Goal: Task Accomplishment & Management: Use online tool/utility

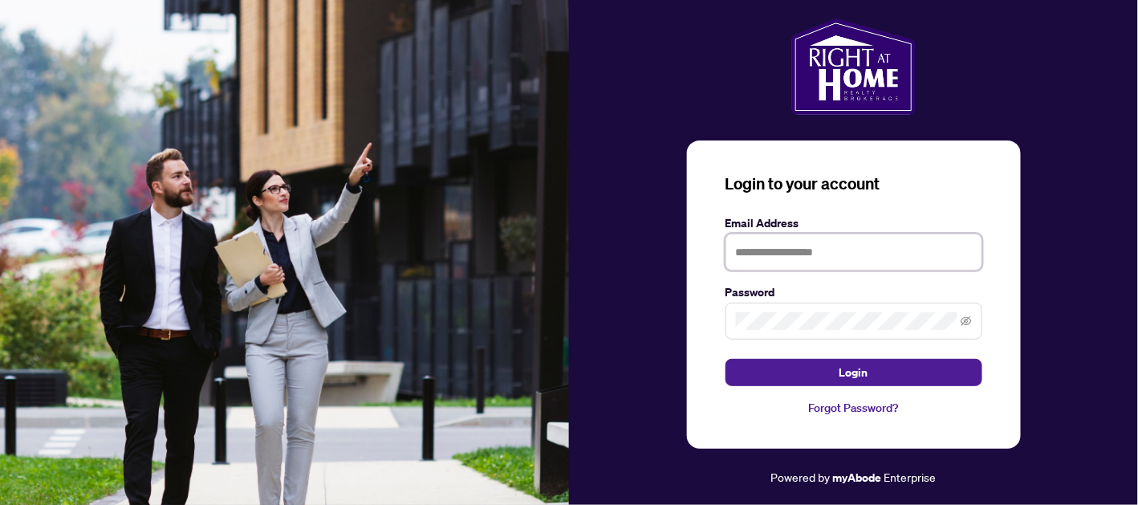
type input "**********"
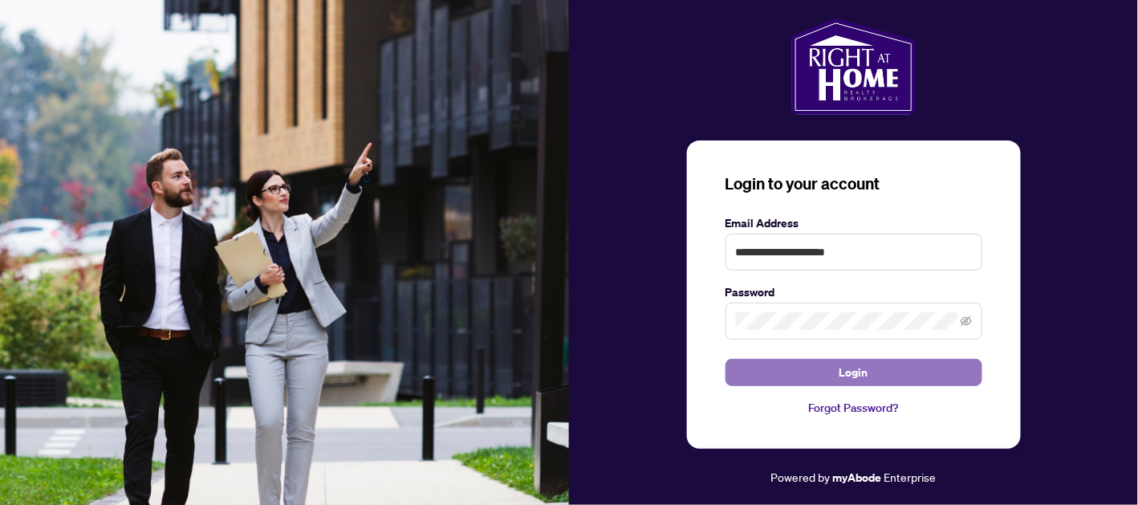
click at [902, 378] on button "Login" at bounding box center [854, 372] width 257 height 27
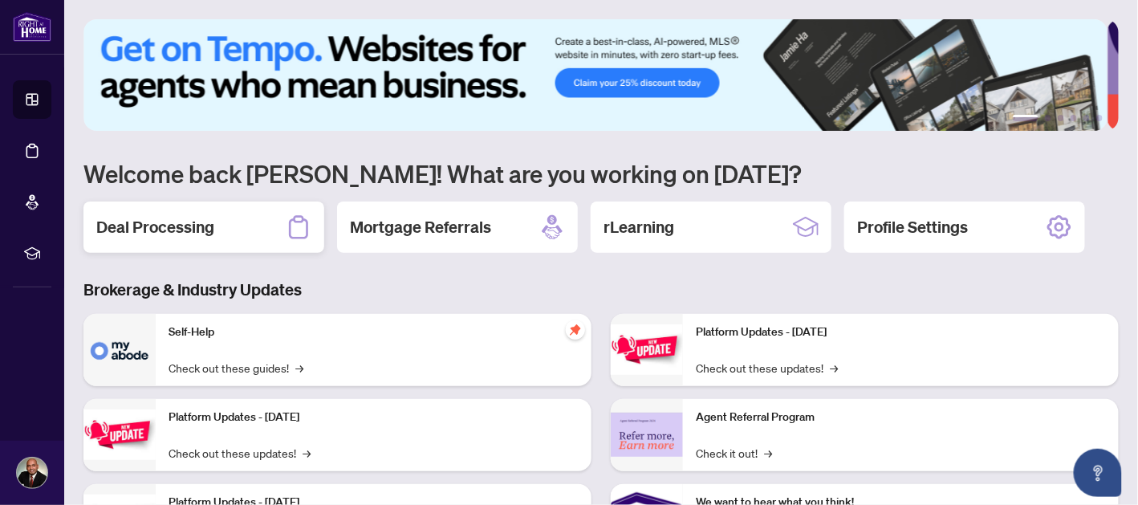
click at [257, 222] on div "Deal Processing" at bounding box center [203, 226] width 241 height 51
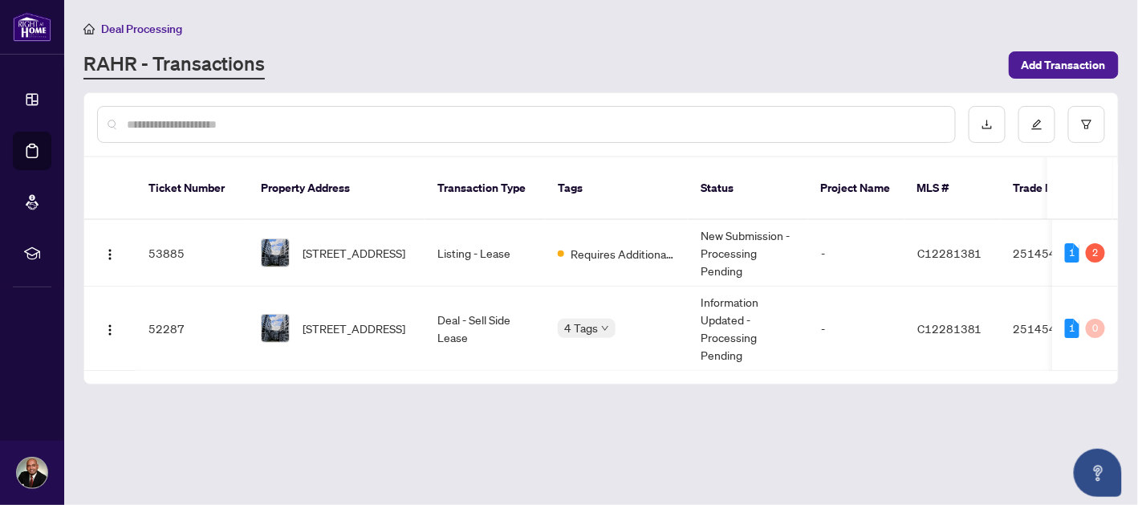
click at [380, 319] on span "[STREET_ADDRESS]" at bounding box center [354, 328] width 103 height 18
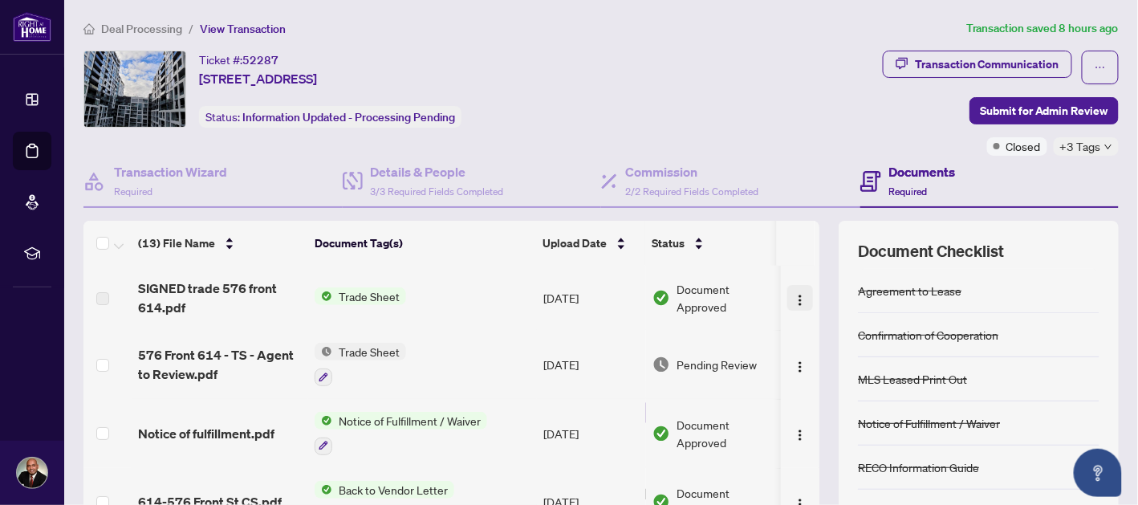
click at [794, 299] on img "button" at bounding box center [800, 300] width 13 height 13
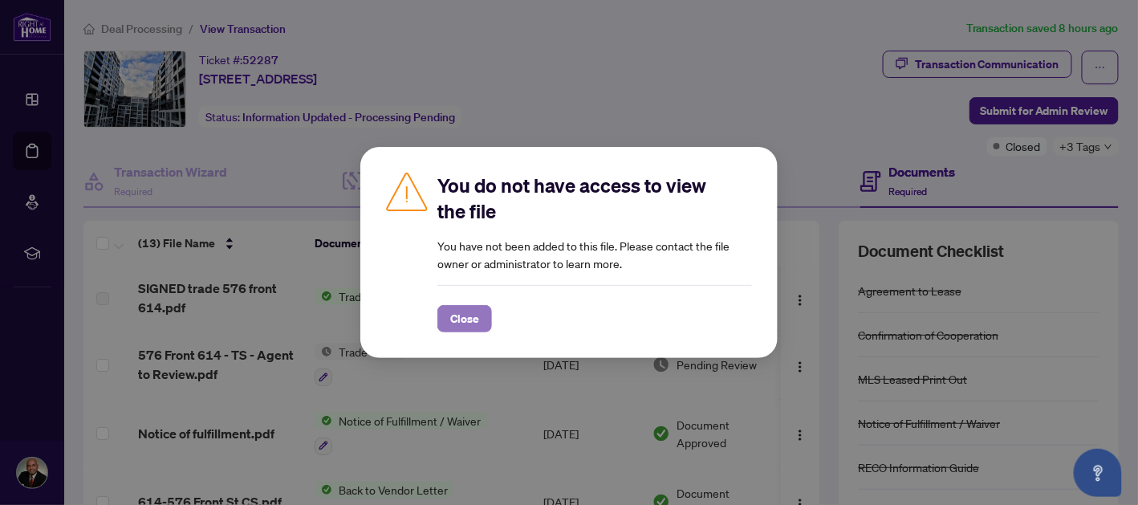
click at [465, 322] on span "Close" at bounding box center [464, 319] width 29 height 26
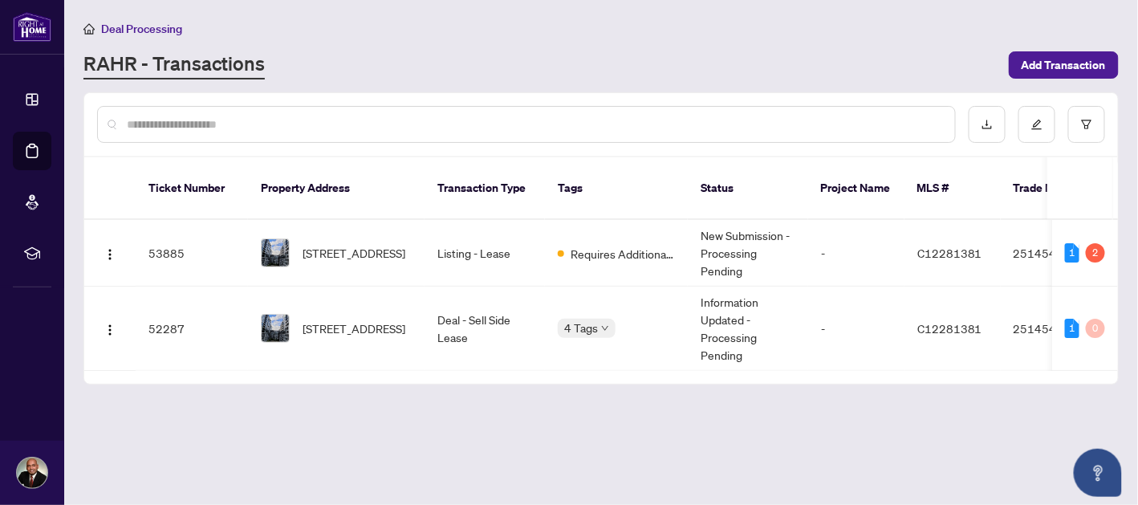
click at [624, 245] on span "Requires Additional Docs" at bounding box center [623, 254] width 104 height 18
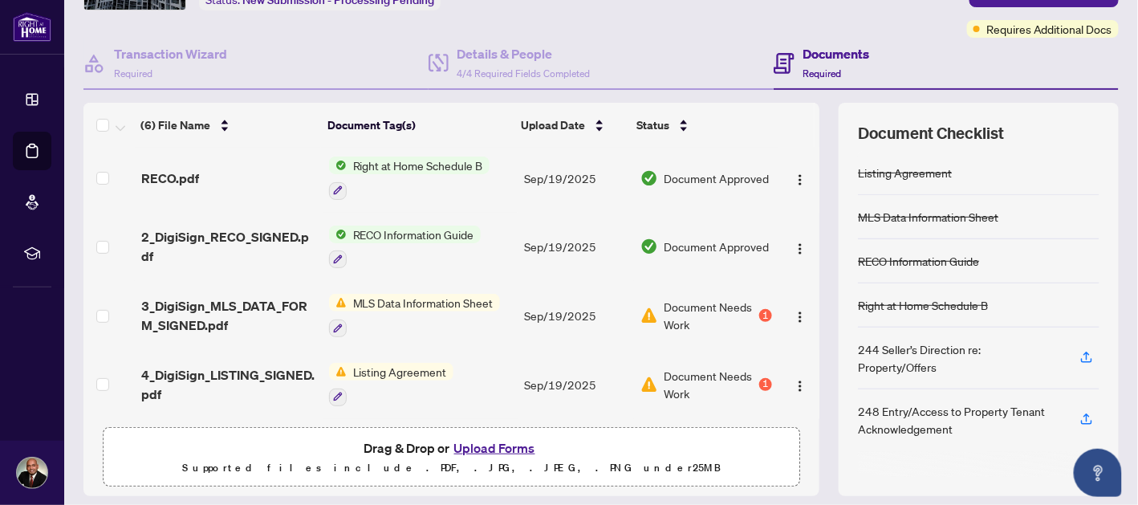
scroll to position [165, 0]
